Goal: Find specific page/section: Find specific page/section

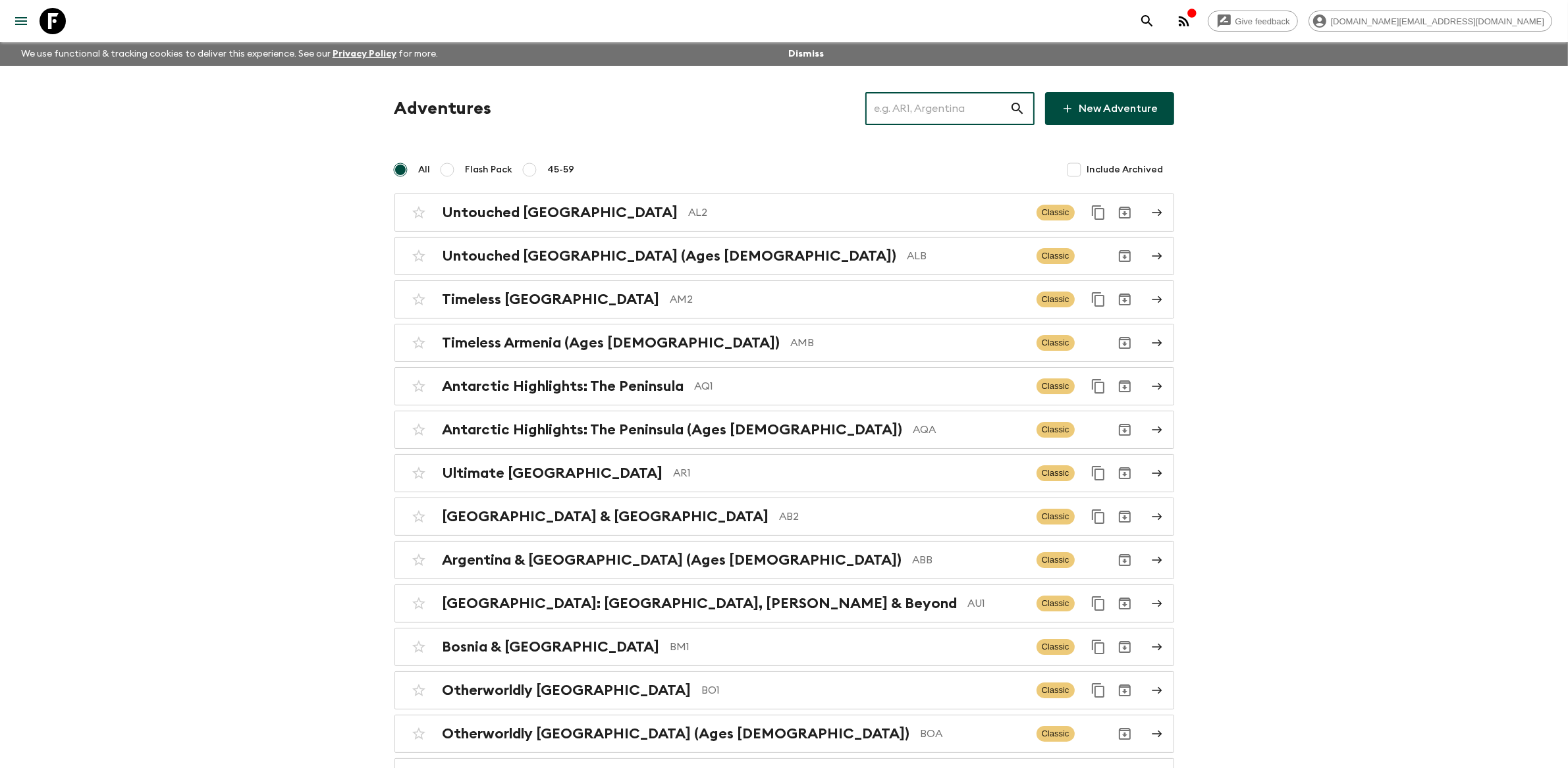
click at [985, 108] on input "text" at bounding box center [937, 109] width 144 height 37
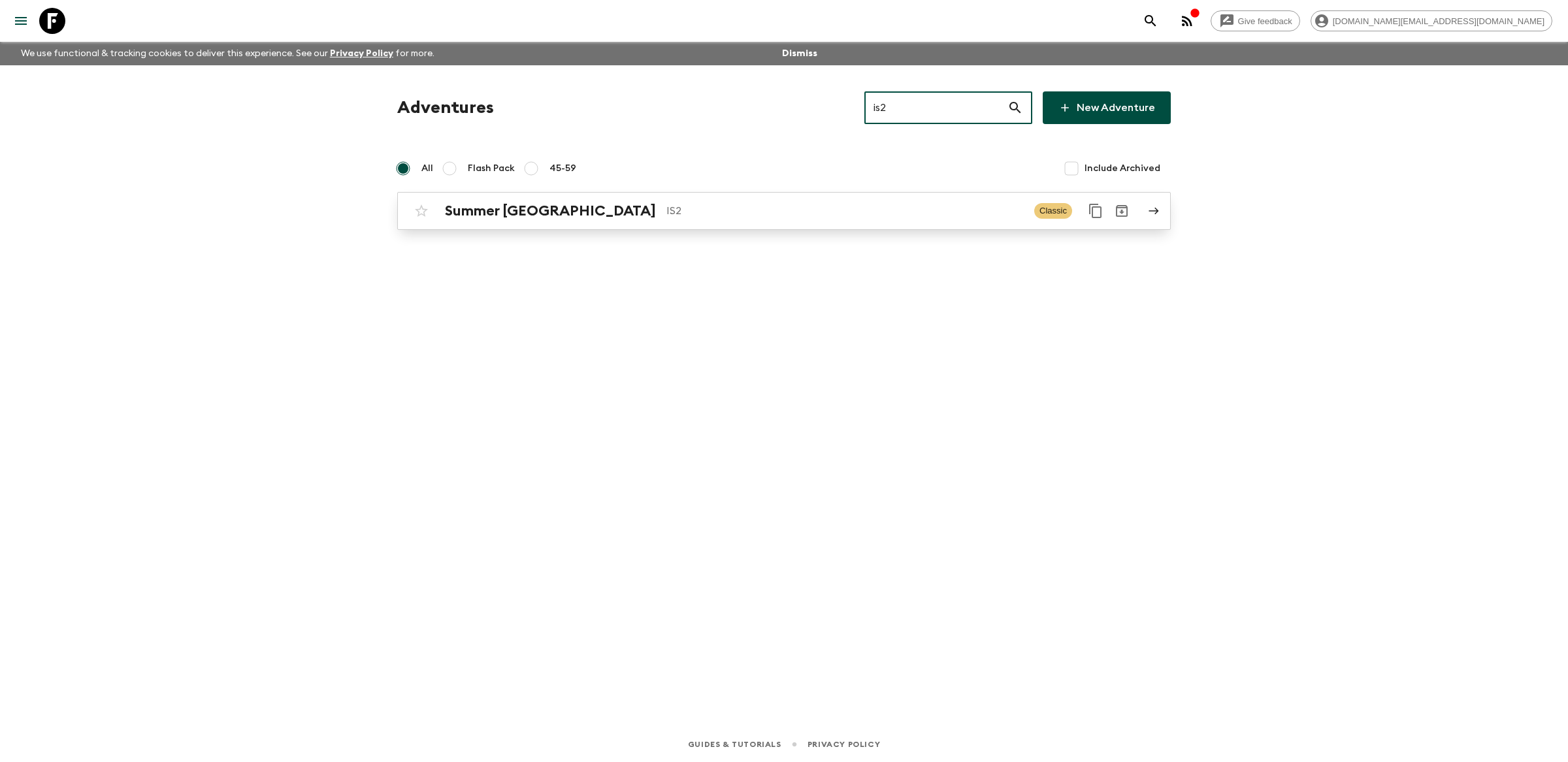
type input "is2"
click at [865, 209] on p "IS2" at bounding box center [844, 210] width 357 height 16
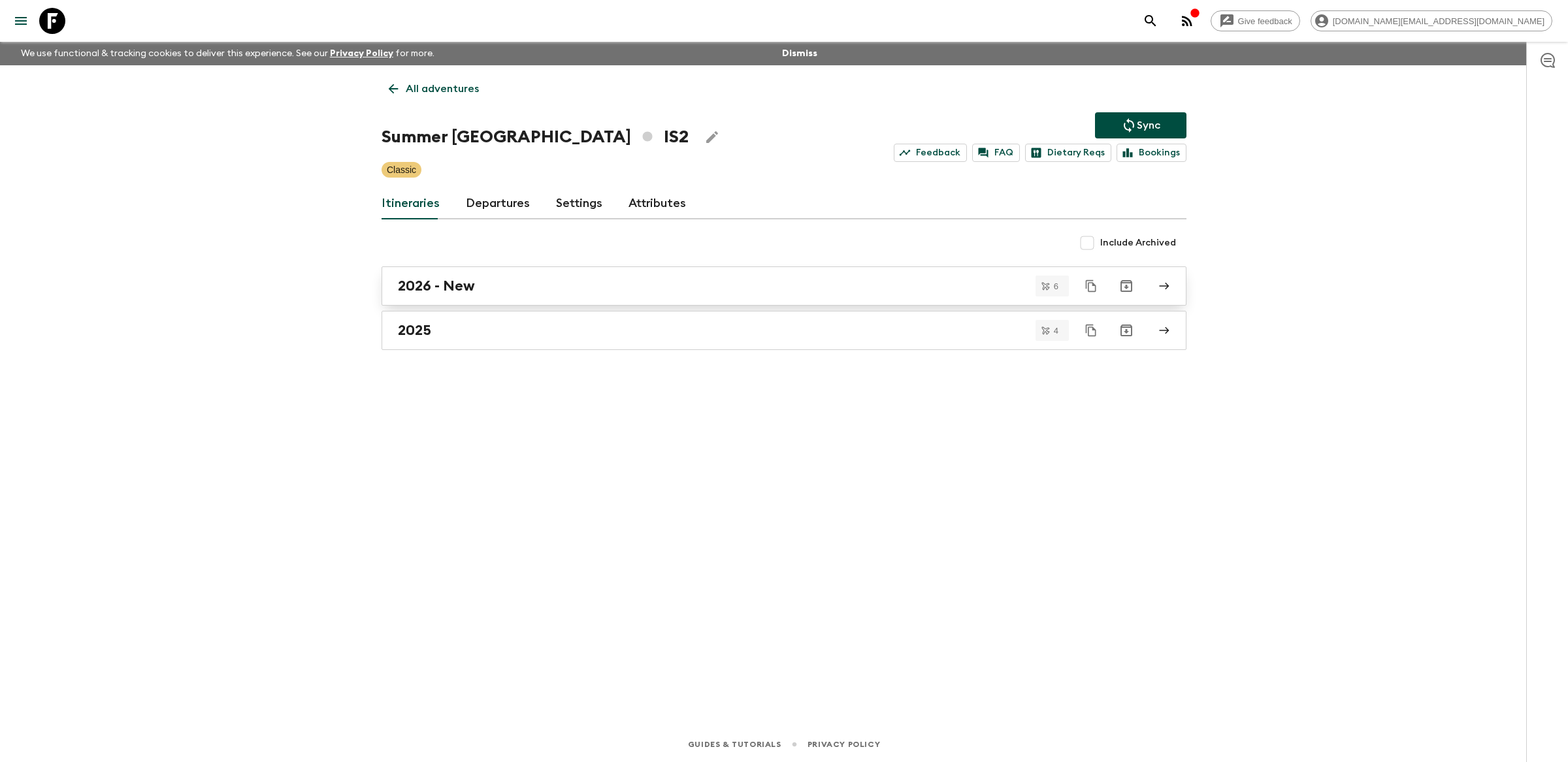
click at [621, 296] on link "2026 - New" at bounding box center [784, 286] width 804 height 39
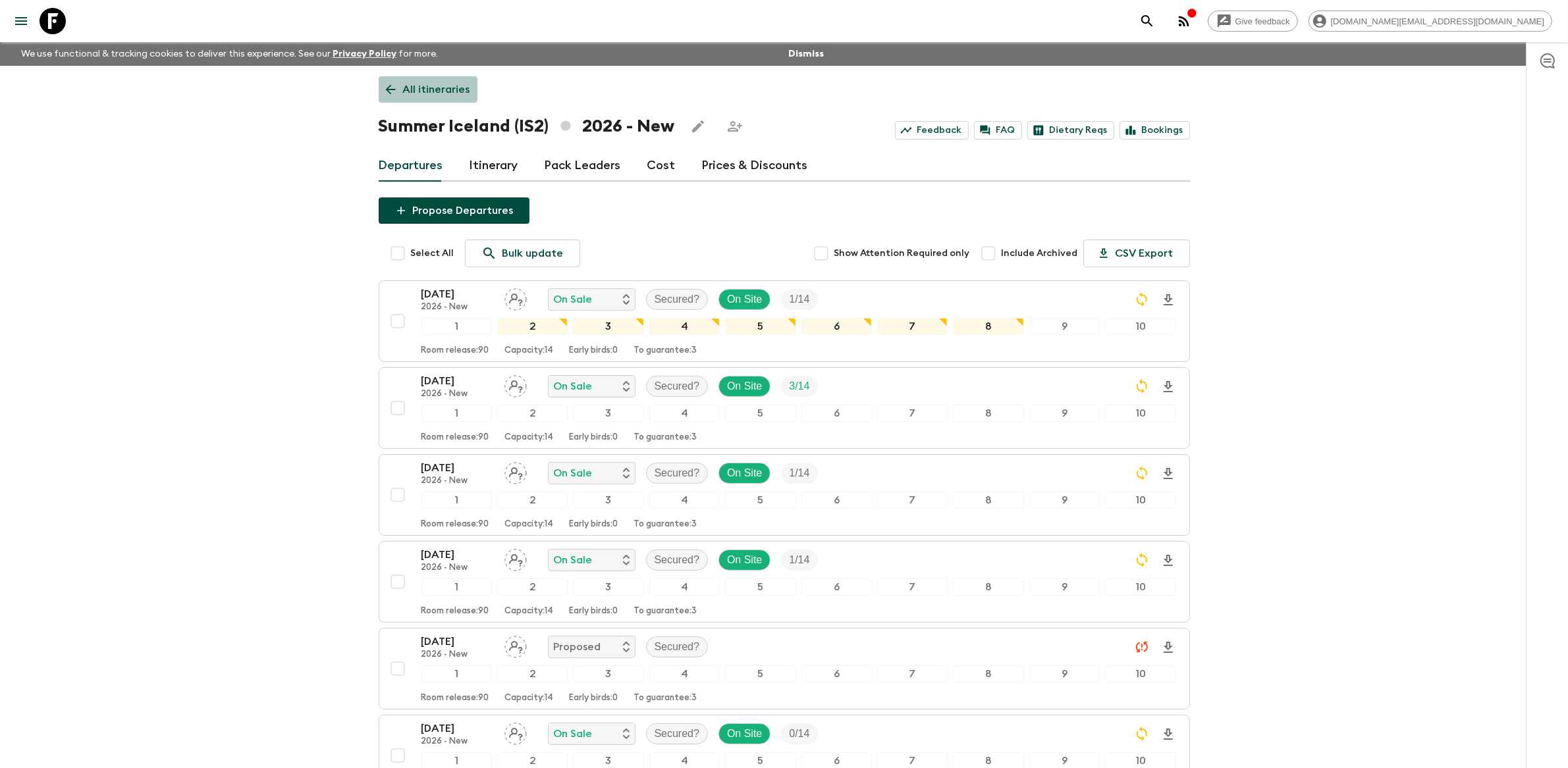
click at [427, 80] on link "All itineraries" at bounding box center [428, 89] width 99 height 26
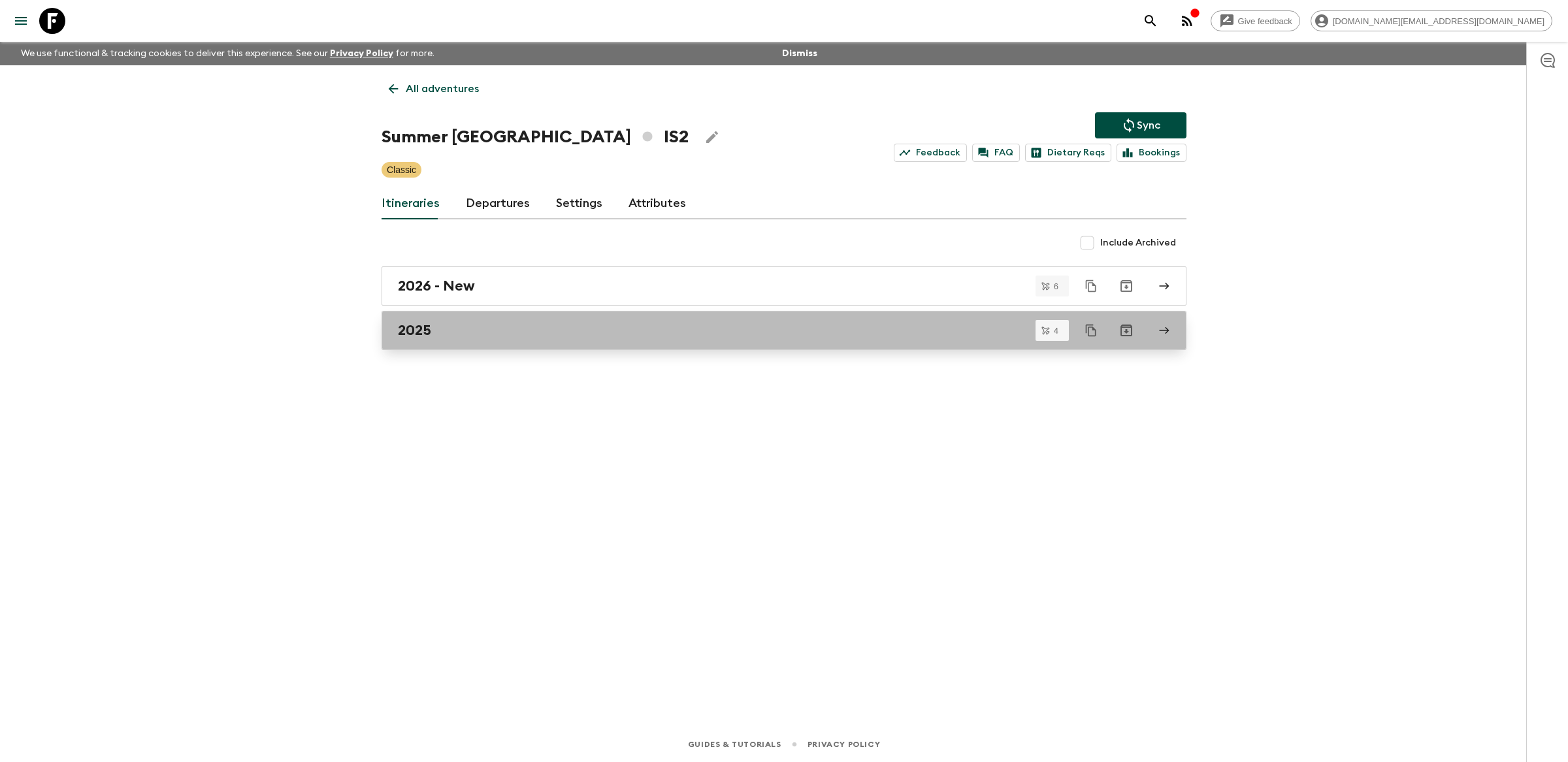
click at [601, 327] on div "2025" at bounding box center [771, 330] width 747 height 17
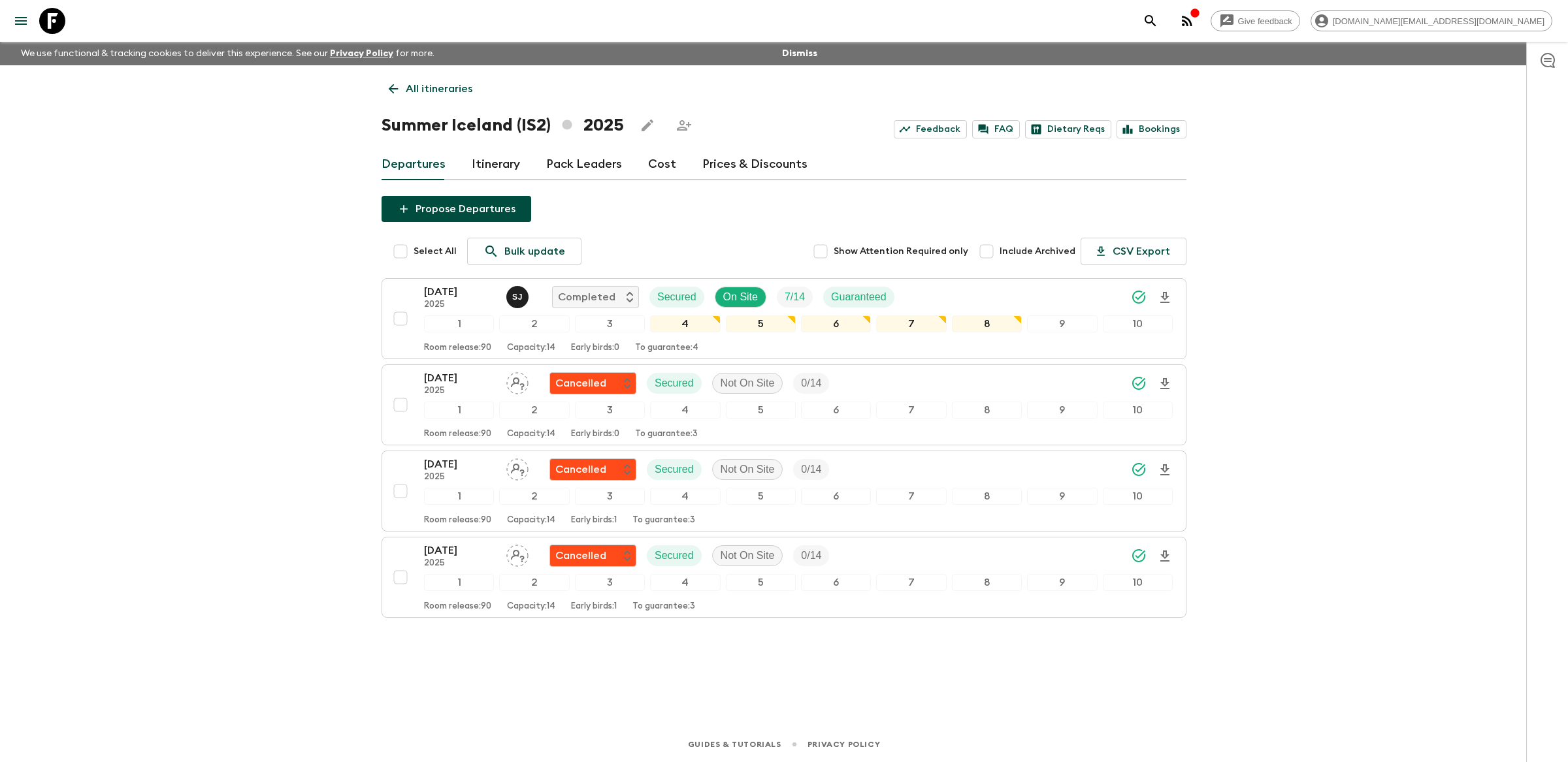
click at [992, 251] on input "Include Archived" at bounding box center [986, 251] width 26 height 26
checkbox input "true"
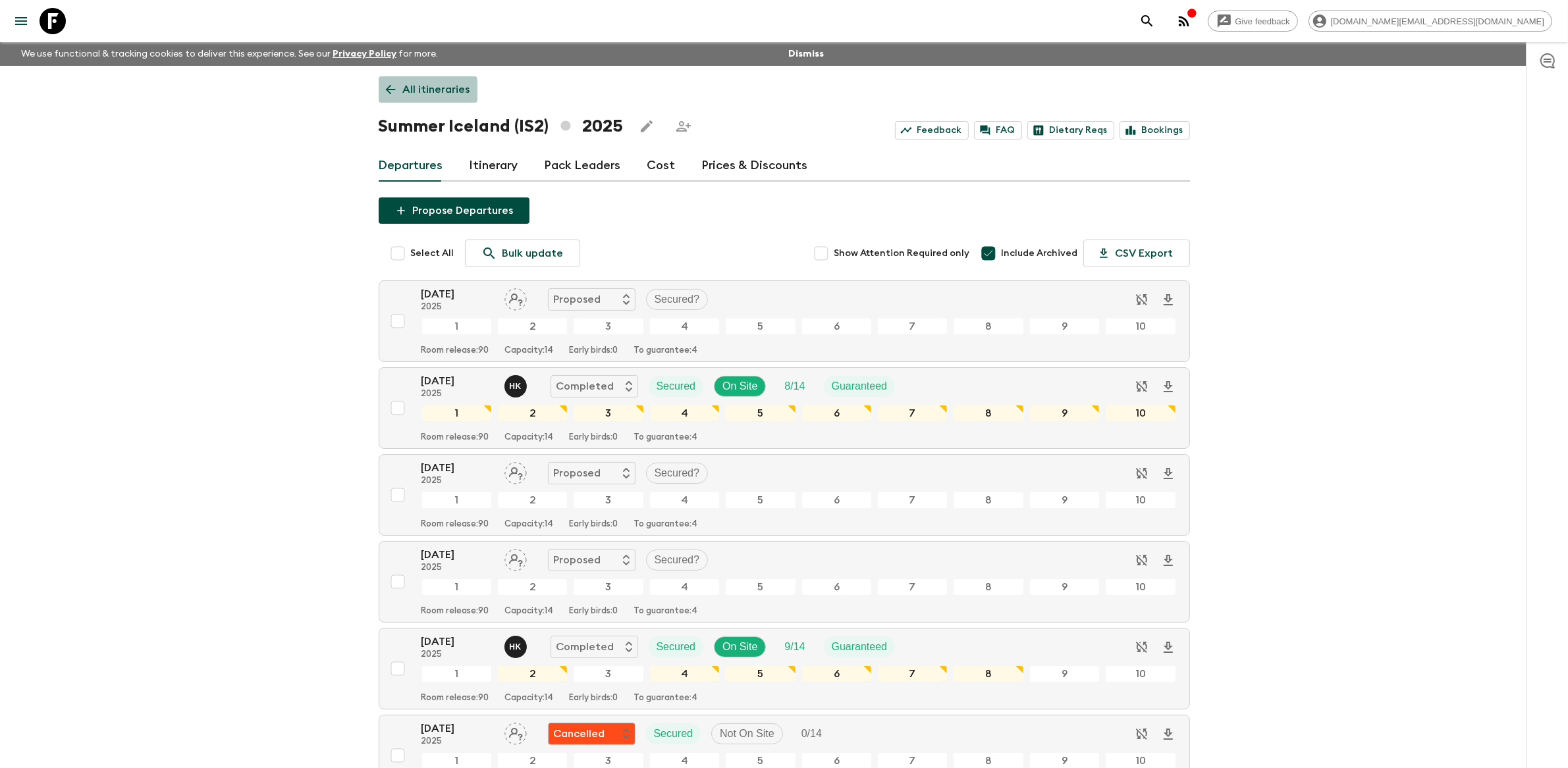
click at [414, 90] on p "All itineraries" at bounding box center [436, 89] width 67 height 16
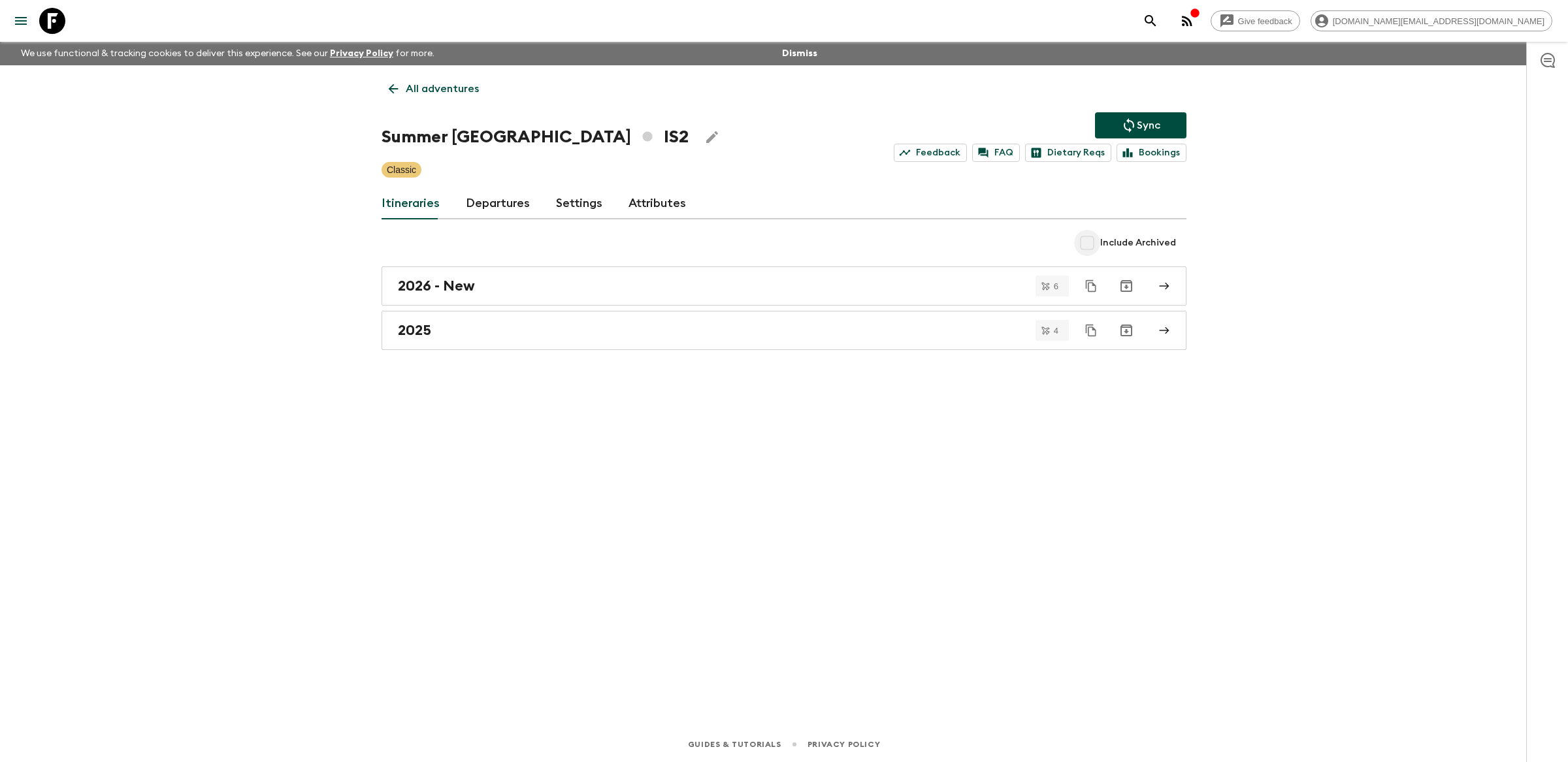
click at [1096, 247] on input "Include Archived" at bounding box center [1087, 243] width 26 height 26
checkbox input "true"
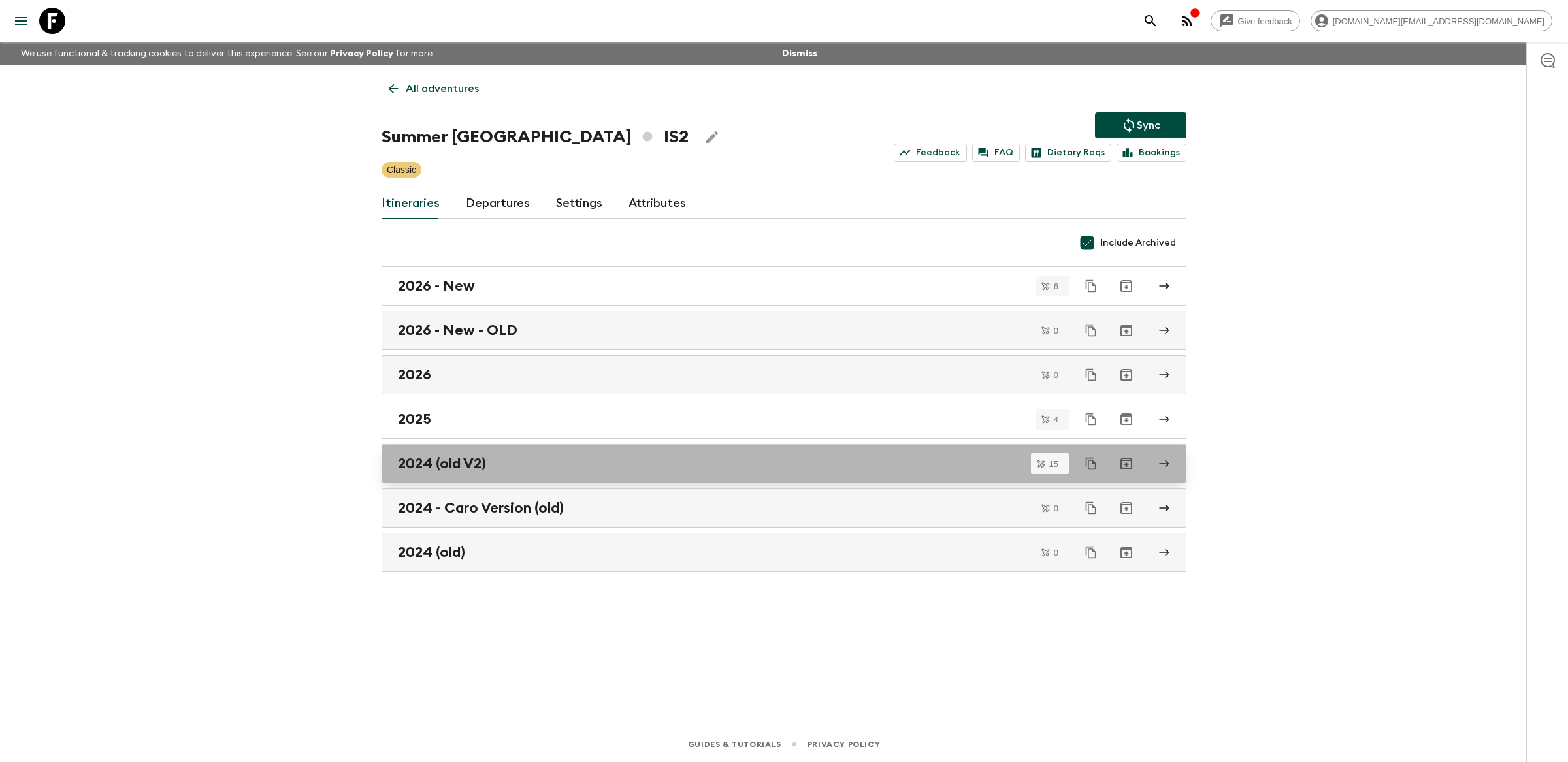
click at [552, 468] on div "2024 (old V2)" at bounding box center [771, 464] width 747 height 17
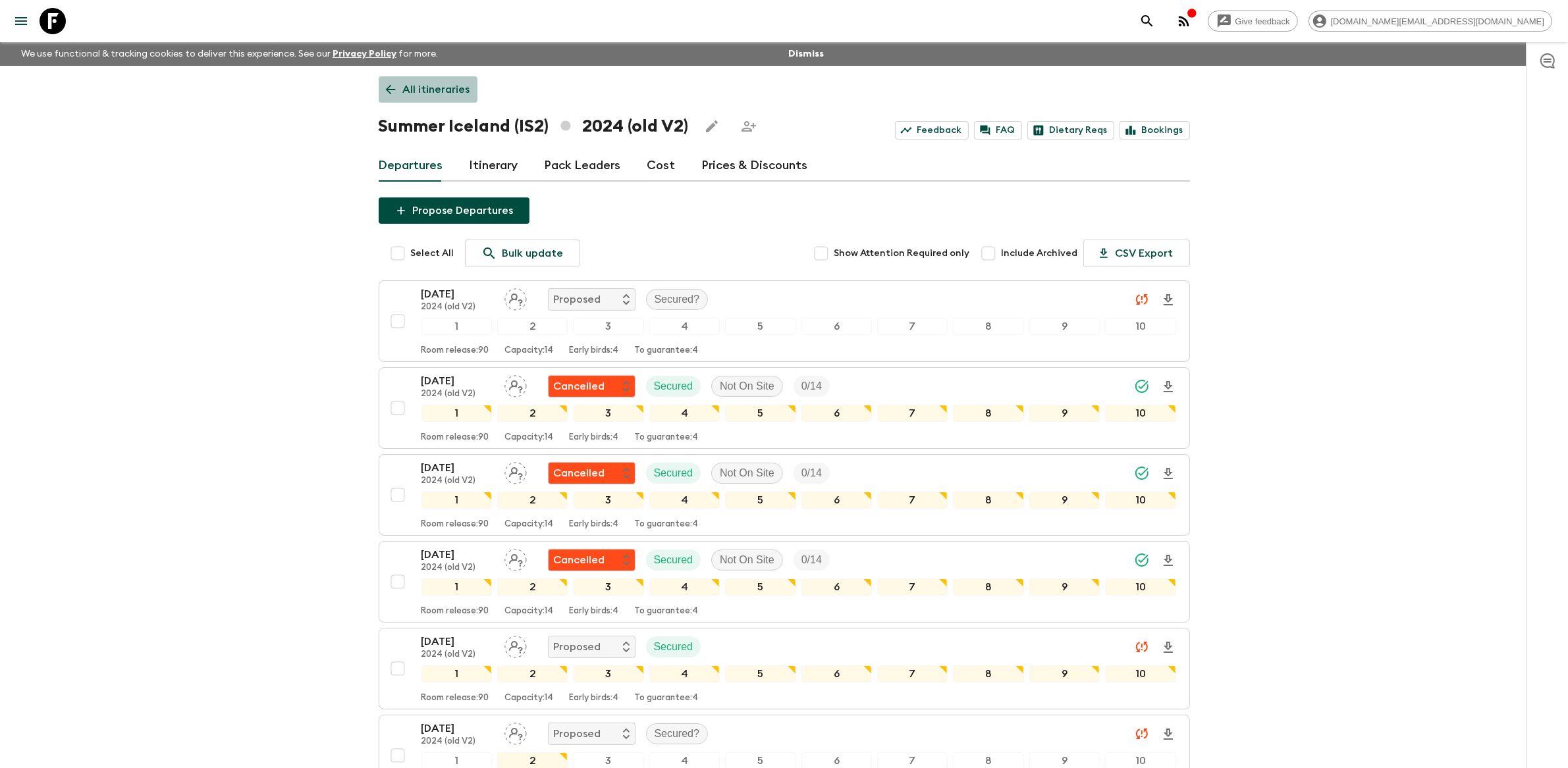
click at [428, 99] on link "All itineraries" at bounding box center [428, 89] width 99 height 26
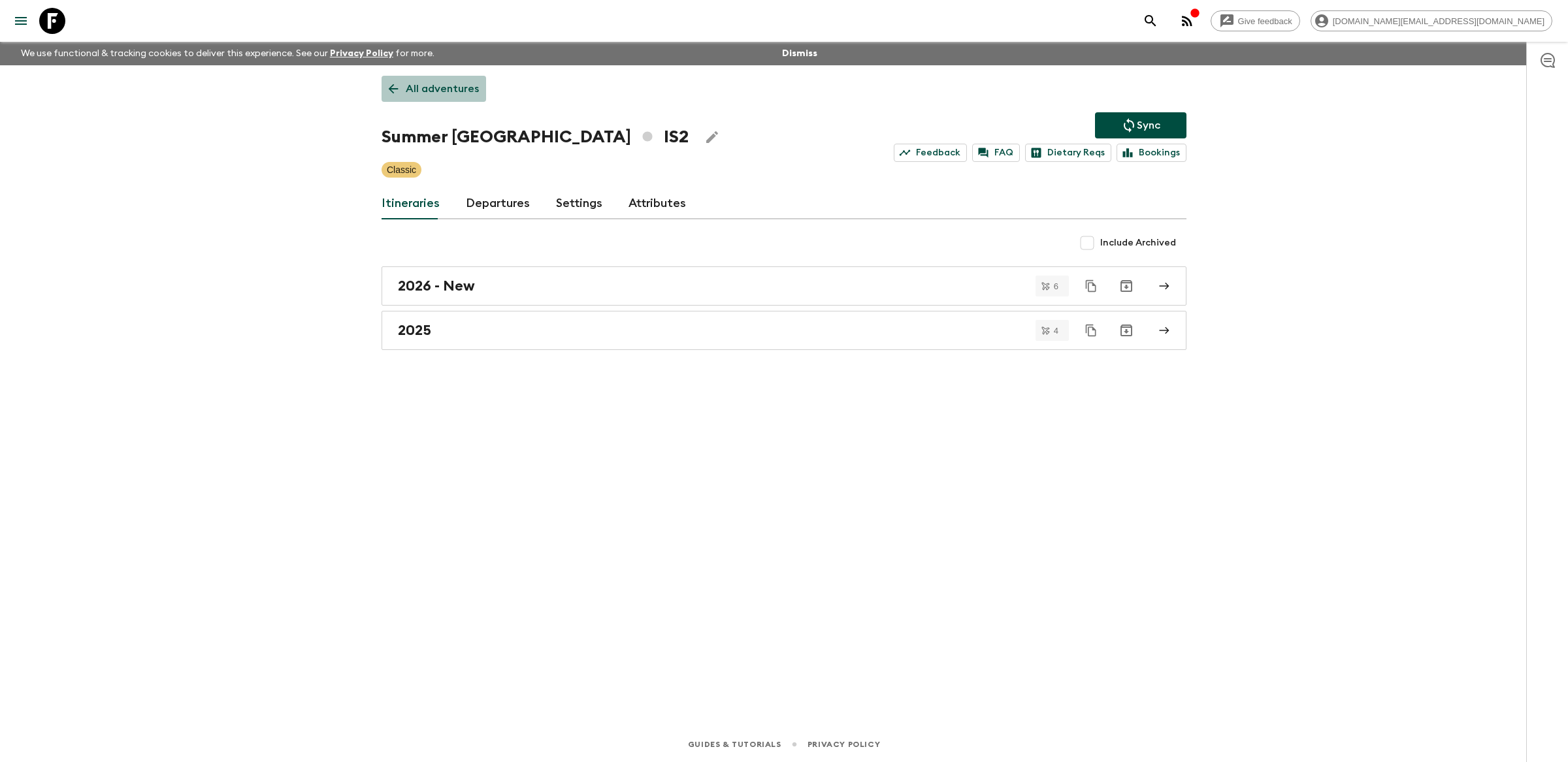
click at [437, 89] on p "All adventures" at bounding box center [442, 89] width 73 height 16
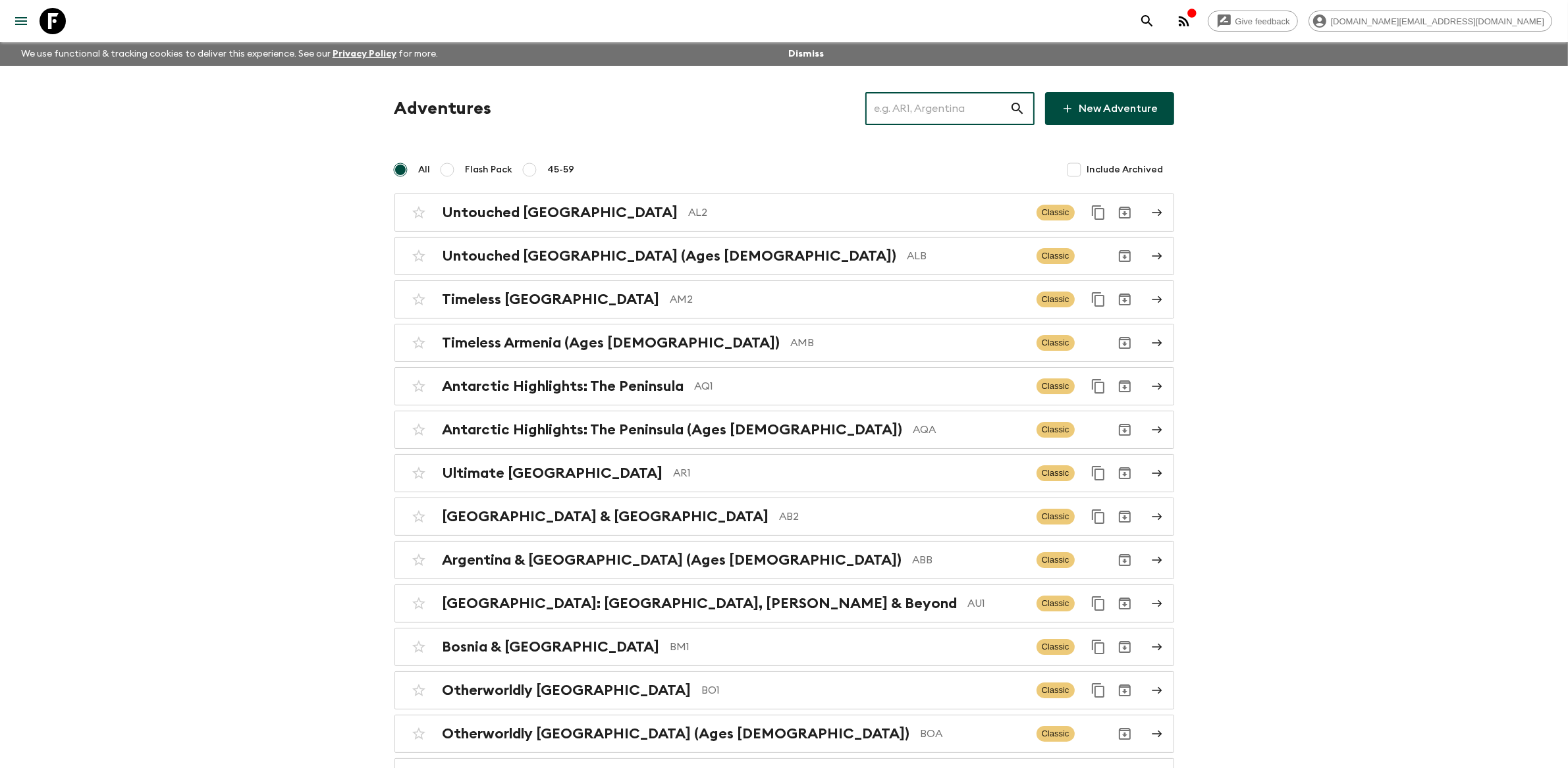
click at [947, 107] on input "text" at bounding box center [937, 109] width 144 height 37
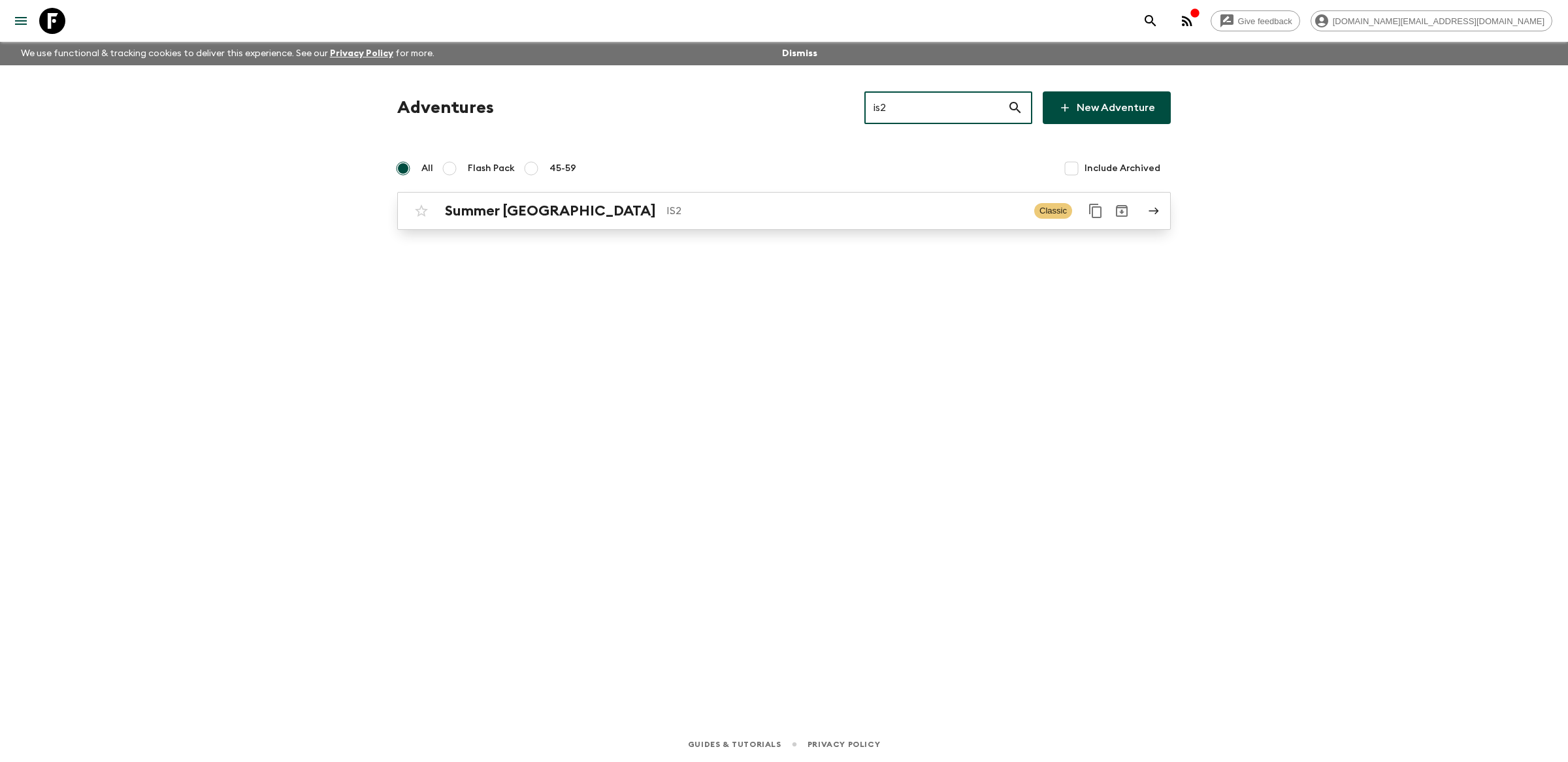
type input "is2"
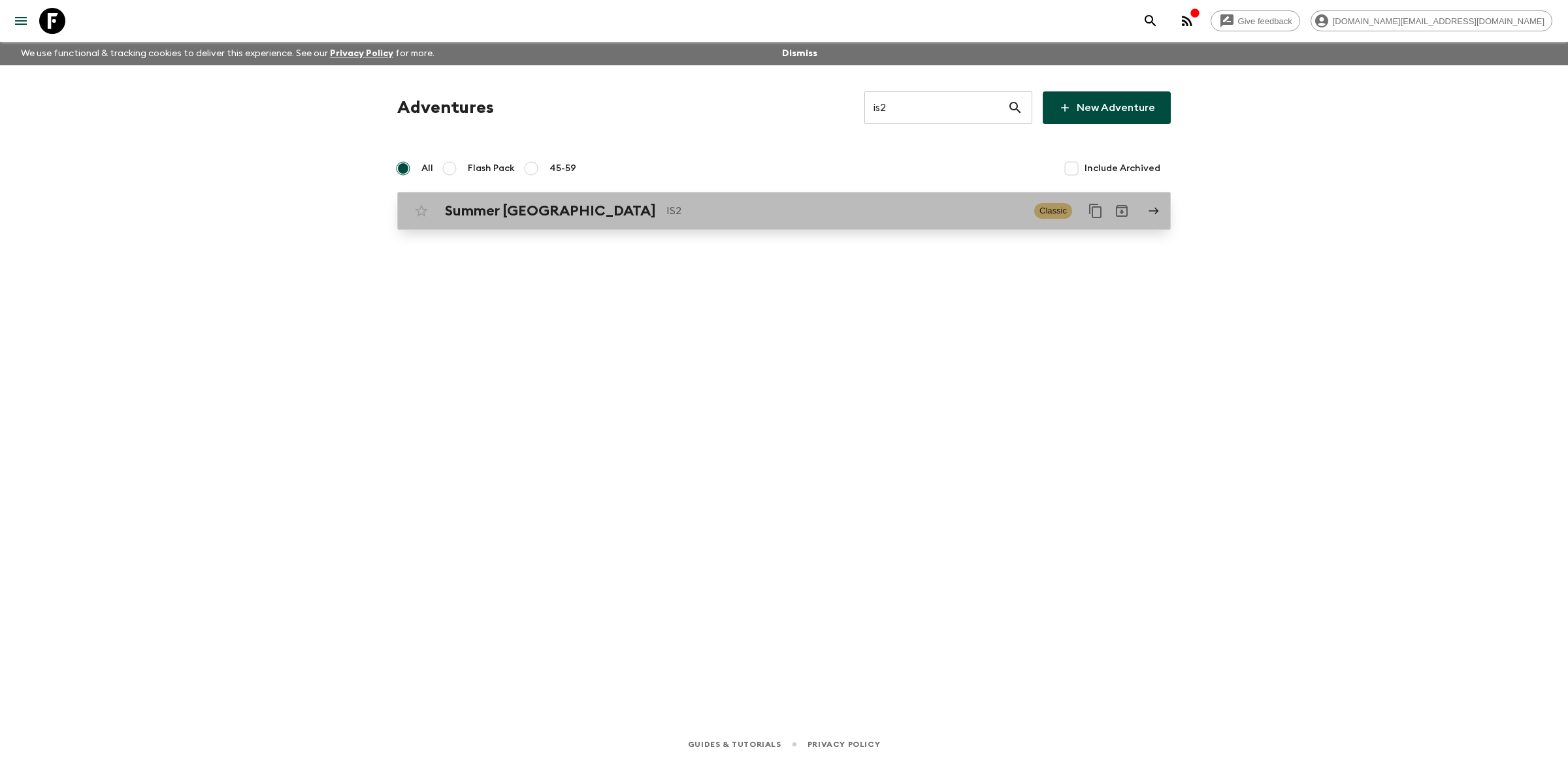
click at [801, 208] on p "IS2" at bounding box center [844, 210] width 357 height 16
